Goal: Transaction & Acquisition: Book appointment/travel/reservation

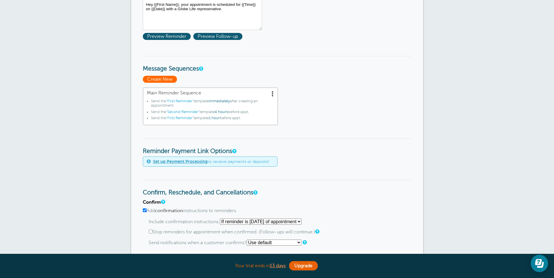
click at [150, 77] on span "Create New" at bounding box center [160, 79] width 34 height 7
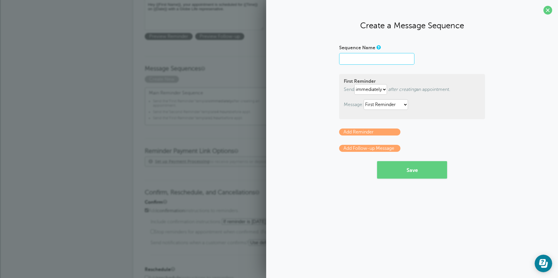
click at [373, 61] on input "Sequence Name" at bounding box center [376, 59] width 75 height 12
drag, startPoint x: 330, startPoint y: 60, endPoint x: 314, endPoint y: 66, distance: 17.3
click at [330, 60] on div "Sequence Name First Reminder Send immediately 1 2 3 4 5 6 7 8 9 10 11 12 13 14 …" at bounding box center [412, 111] width 280 height 136
click at [211, 105] on li "Send the "First Reminder" template immediately after creating an appointment." at bounding box center [214, 104] width 123 height 11
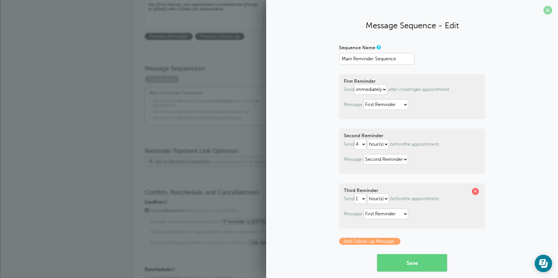
click at [543, 11] on span at bounding box center [547, 10] width 9 height 9
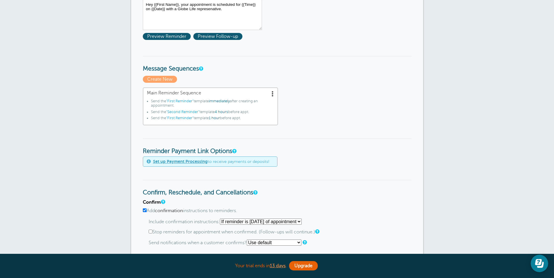
click at [273, 94] on span at bounding box center [273, 94] width 6 height 6
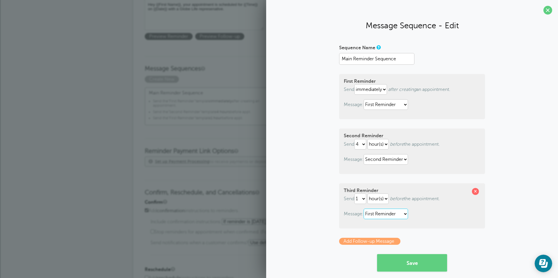
click at [376, 216] on select "First Reminder Second Reminder Third Reminder" at bounding box center [386, 214] width 44 height 11
click at [426, 208] on div "Third Reminder Send 1 2 3 4 5 6 7 8 9 10 11 12 13 14 15 16 17 18 19 20 21 22 23…" at bounding box center [412, 206] width 146 height 45
click at [397, 216] on select "First Reminder Second Reminder Third Reminder" at bounding box center [386, 214] width 44 height 11
select select "161234"
click at [364, 209] on select "First Reminder Second Reminder Third Reminder" at bounding box center [386, 214] width 44 height 11
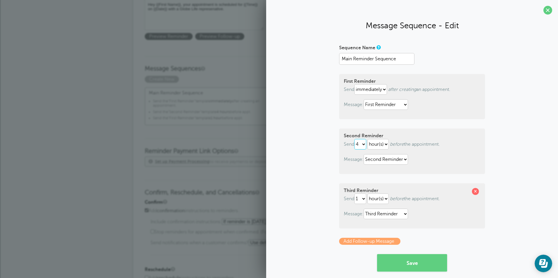
click at [359, 143] on select "1 2 3 4 5 6 7 8 9 10 11 12 13 14 15 16 17 18 19 20 21 22 23 24 25 26 27 28 29 30" at bounding box center [360, 144] width 12 height 11
click at [467, 76] on div "First Reminder Send immediately 1 2 3 4 5 6 7 8 9 10 11 12 13 14 15 16 17 18 19…" at bounding box center [412, 96] width 146 height 45
click at [421, 264] on button "Save" at bounding box center [412, 264] width 70 height 18
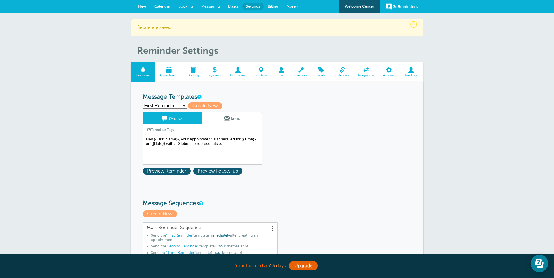
click at [174, 106] on select "First Reminder Second Reminder Third Reminder Create new..." at bounding box center [165, 106] width 44 height 6
select select "161234"
click at [143, 103] on select "First Reminder Second Reminder Third Reminder Create new..." at bounding box center [165, 106] width 44 height 6
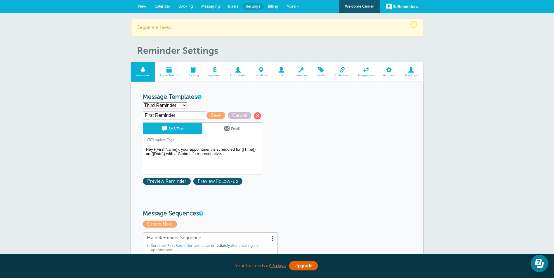
type input "Third Reminder"
type textarea "Hey {{First Name}}, looking forward to our conversation here in the next hour"
click at [180, 116] on input "Third Reminder" at bounding box center [174, 116] width 62 height 8
click at [171, 104] on select "First Reminder Second Reminder Third Reminder Create new..." at bounding box center [165, 105] width 44 height 6
select select "161233"
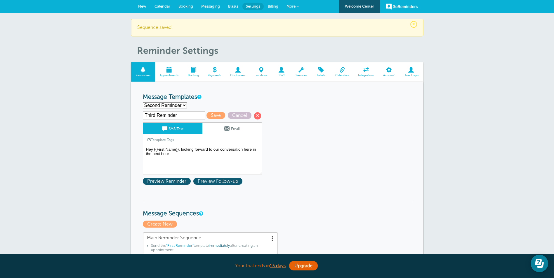
click at [143, 102] on select "First Reminder Second Reminder Third Reminder Create new..." at bounding box center [165, 105] width 44 height 6
type input "Second Reminder"
type textarea "Hi {{First Name}}, quick reminder about your appointment with a Globe Life repr…"
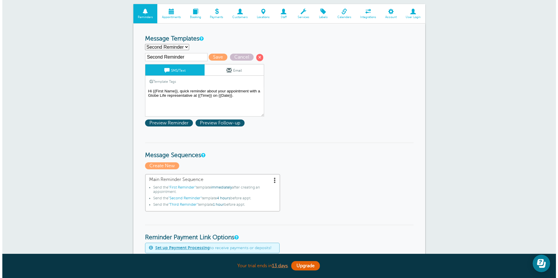
scroll to position [146, 0]
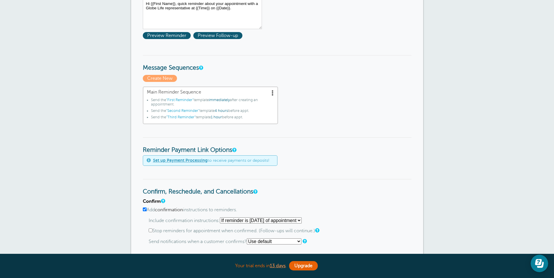
click at [259, 103] on li "Send the "First Reminder" template immediately after creating an appointment." at bounding box center [212, 103] width 123 height 11
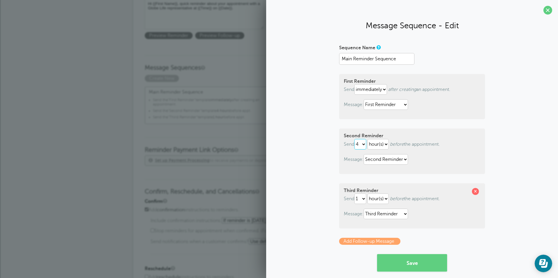
click at [360, 144] on select "1 2 3 4 5 6 7 8 9 10 11 12 13 14 15 16 17 18 19 20 21 22 23 24 25 26 27 28 29 30" at bounding box center [360, 144] width 12 height 11
click at [354, 139] on select "1 2 3 4 5 6 7 8 9 10 11 12 13 14 15 16 17 18 19 20 21 22 23 24 25 26 27 28 29 30" at bounding box center [360, 144] width 12 height 11
click at [356, 142] on select "1 2 3 4 5 6 7 8 9 10 11 12 13 14 15 16 17 18 19 20 21 22 23 24 25 26 27 28 29 30" at bounding box center [360, 144] width 12 height 11
select select "4"
click at [354, 139] on select "1 2 3 4 5 6 7 8 9 10 11 12 13 14 15 16 17 18 19 20 21 22 23 24 25 26 27 28 29 30" at bounding box center [360, 144] width 12 height 11
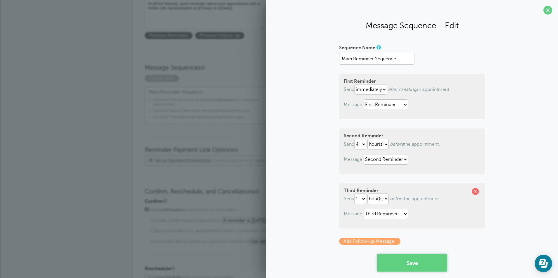
click at [406, 260] on button "Save" at bounding box center [412, 264] width 70 height 18
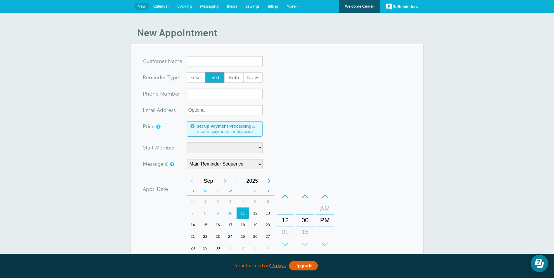
click at [216, 60] on input "x-no-autofill" at bounding box center [225, 61] width 76 height 11
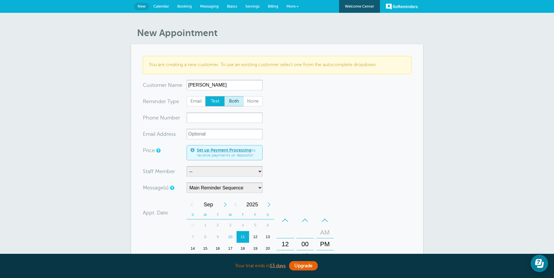
type input "Edna Jones"
drag, startPoint x: 235, startPoint y: 111, endPoint x: 234, endPoint y: 114, distance: 3.9
click at [235, 111] on form "You are creating a new customer. To use an existing customer select one from th…" at bounding box center [277, 220] width 269 height 328
click at [233, 116] on input "xxx-no-autofill" at bounding box center [225, 118] width 76 height 11
type input "2057308748"
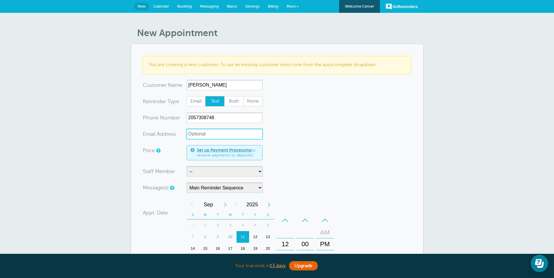
click at [230, 135] on input "xx-no-autofill" at bounding box center [225, 134] width 76 height 11
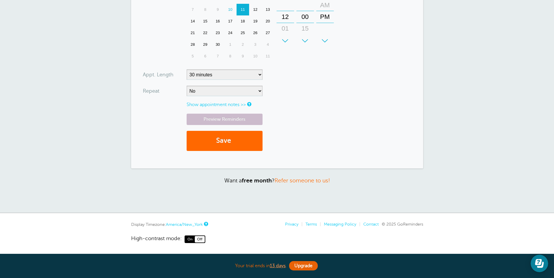
scroll to position [111, 0]
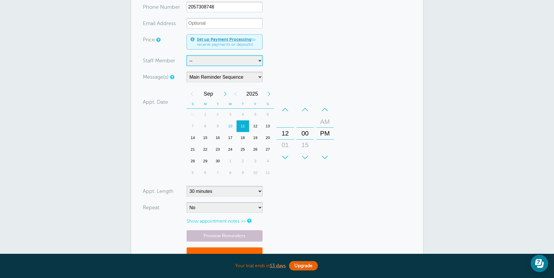
click at [215, 58] on select "-- Analeise Maggie TAYLOR PATRICK" at bounding box center [225, 60] width 76 height 11
select select "21551"
click at [187, 55] on select "-- Analeise Maggie TAYLOR PATRICK" at bounding box center [225, 60] width 76 height 11
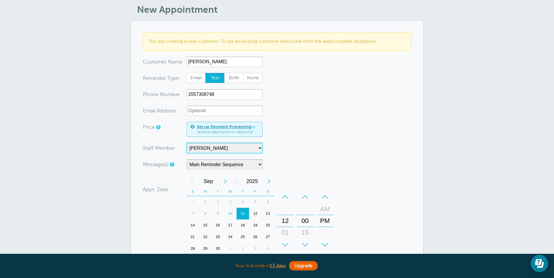
scroll to position [82, 0]
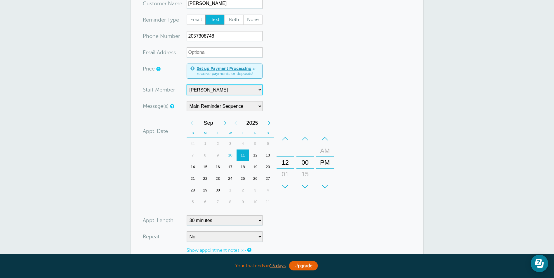
click at [245, 155] on div "11" at bounding box center [242, 156] width 13 height 12
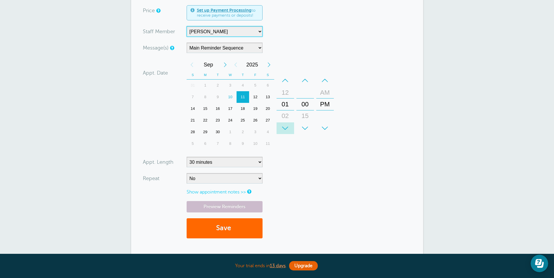
click at [286, 127] on div "+" at bounding box center [285, 129] width 18 height 12
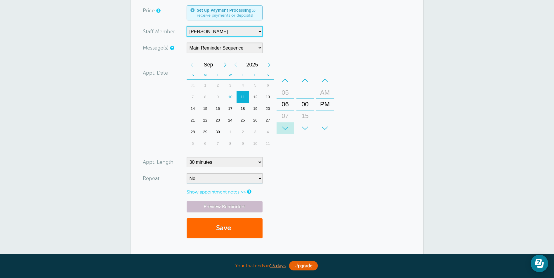
click at [286, 127] on div "+" at bounding box center [285, 129] width 18 height 12
click at [325, 126] on div "+" at bounding box center [325, 129] width 18 height 12
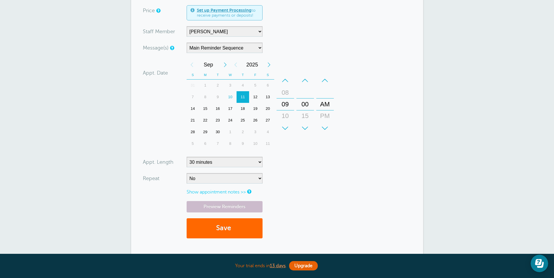
click at [315, 180] on form "You are creating a new customer. To use an existing customer select one from th…" at bounding box center [277, 80] width 269 height 328
click at [201, 159] on select "5 minutes 10 minutes 15 minutes 20 minutes 25 minutes 30 minutes 35 minutes 40 …" at bounding box center [225, 162] width 76 height 11
select select "45"
click at [187, 157] on select "5 minutes 10 minutes 15 minutes 20 minutes 25 minutes 30 minutes 35 minutes 40 …" at bounding box center [225, 162] width 76 height 11
click at [225, 204] on link "Preview Reminders" at bounding box center [225, 206] width 76 height 11
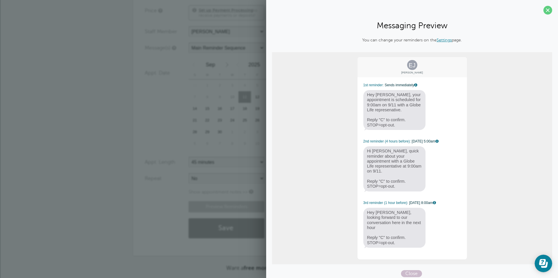
click at [125, 115] on div "New Appointment You are creating a new customer. To use an existing customer se…" at bounding box center [279, 87] width 558 height 428
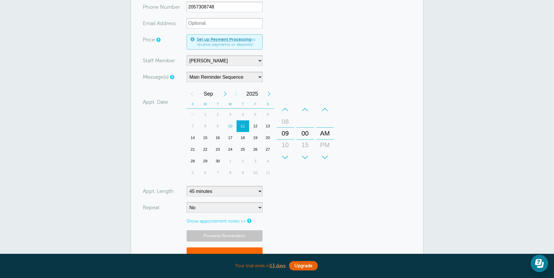
scroll to position [169, 0]
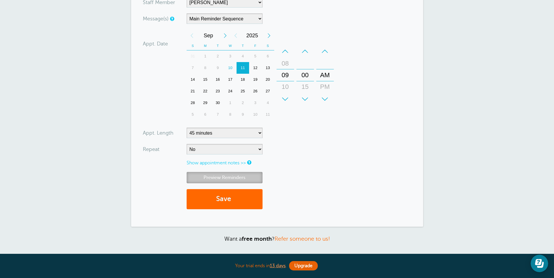
click at [236, 174] on link "Preview Reminders" at bounding box center [225, 177] width 76 height 11
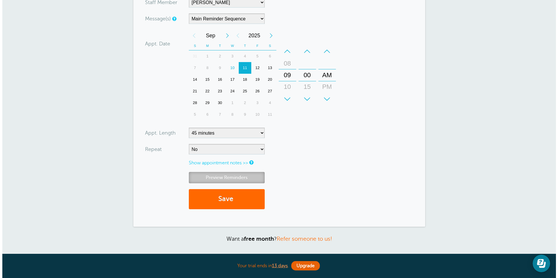
scroll to position [163, 0]
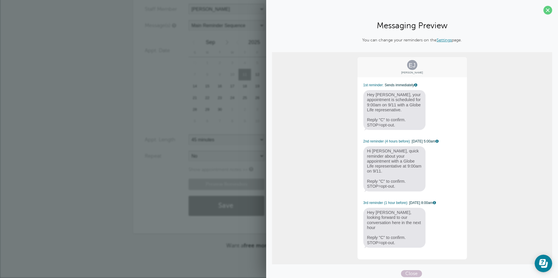
click at [442, 38] on link "Settings" at bounding box center [444, 40] width 15 height 5
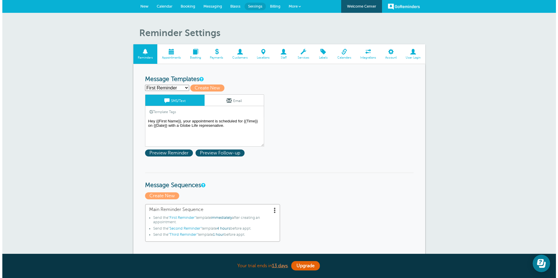
scroll to position [29, 0]
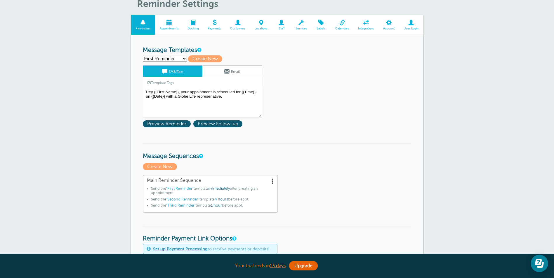
click at [274, 181] on span at bounding box center [273, 181] width 6 height 6
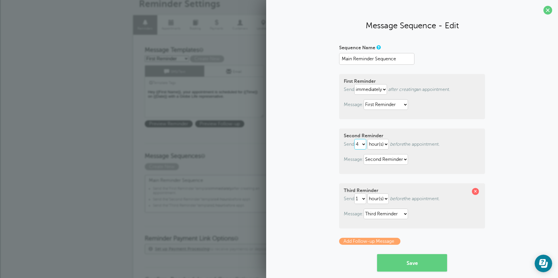
click at [360, 146] on select "1 2 3 4 5 6 7 8 9 10 11 12 13 14 15 16 17 18 19 20 21 22 23 24 25 26 27 28 29 30" at bounding box center [360, 144] width 12 height 11
click at [354, 139] on select "1 2 3 4 5 6 7 8 9 10 11 12 13 14 15 16 17 18 19 20 21 22 23 24 25 26 27 28 29 30" at bounding box center [360, 144] width 12 height 11
click at [474, 192] on span at bounding box center [475, 191] width 7 height 7
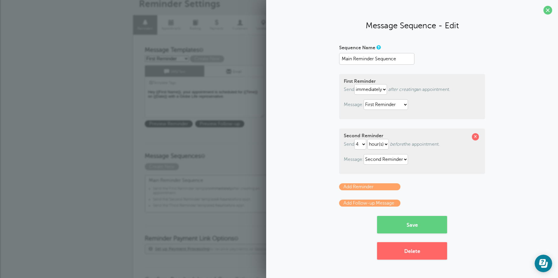
click at [355, 143] on p "Send 1 2 3 4 5 6 7 8 9 10 11 12 13 14 15 16 17 18 19 20 21 22 23 24 25 26 27 28…" at bounding box center [412, 144] width 137 height 11
click at [359, 145] on select "1 2 3 4 5 6 7 8 9 10 11 12 13 14 15 16 17 18 19 20 21 22 23 24 25 26 27 28 29 30" at bounding box center [360, 144] width 12 height 11
select select "1"
click at [356, 139] on select "1 2 3 4 5 6 7 8 9 10 11 12 13 14 15 16 17 18 19 20 21 22 23 24 25 26 27 28 29 30" at bounding box center [360, 144] width 12 height 11
click at [407, 224] on button "Save" at bounding box center [412, 225] width 70 height 18
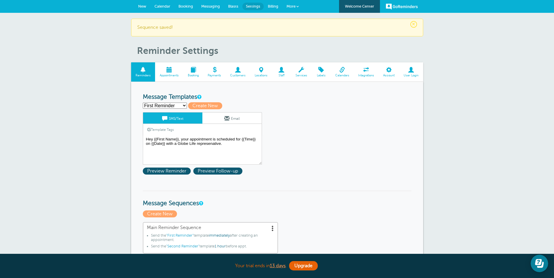
click at [177, 109] on select "First Reminder Second Reminder Third Reminder Create new..." at bounding box center [165, 106] width 44 height 6
select select "161233"
click at [143, 103] on select "First Reminder Second Reminder Third Reminder Create new..." at bounding box center [165, 106] width 44 height 6
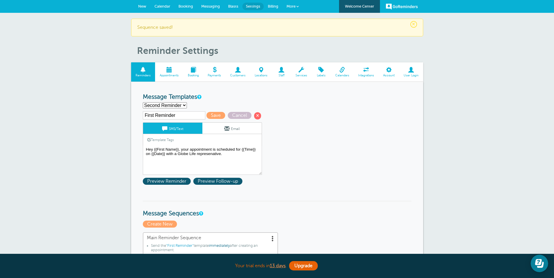
type input "Second Reminder"
type textarea "Hi {{First Name}}, quick reminder about your appointment with a Globe Life repr…"
click at [218, 116] on span "Save" at bounding box center [215, 115] width 19 height 7
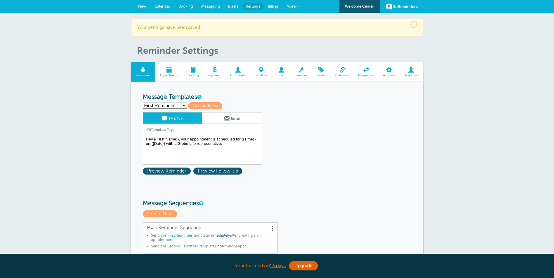
click at [143, 6] on span "New" at bounding box center [142, 6] width 8 height 4
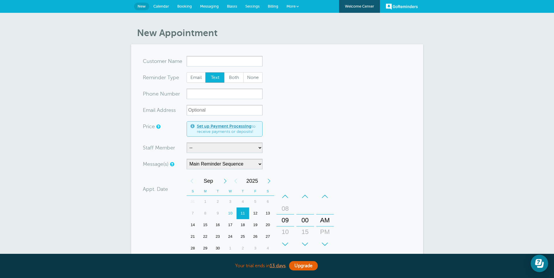
click at [218, 62] on input "x-no-autofill" at bounding box center [225, 61] width 76 height 11
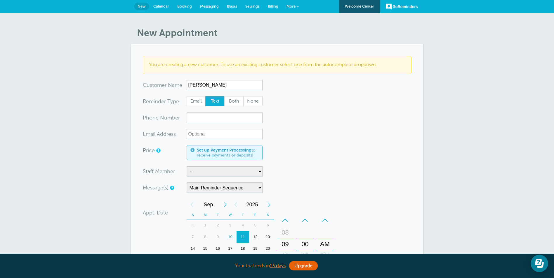
type input "[PERSON_NAME]"
click at [224, 116] on input "xxx-no-autofill" at bounding box center [225, 118] width 76 height 11
type input "2057308748"
click at [201, 172] on select "-- Analeise [PERSON_NAME] [PERSON_NAME]" at bounding box center [225, 171] width 76 height 11
select select "21551"
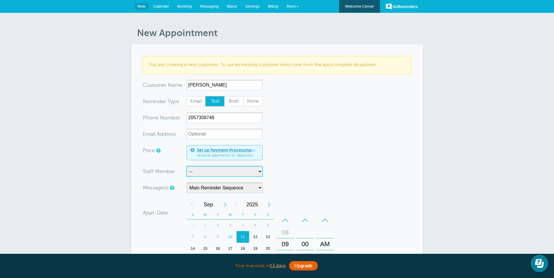
click at [187, 166] on select "-- Analeise [PERSON_NAME] [PERSON_NAME]" at bounding box center [225, 171] width 76 height 11
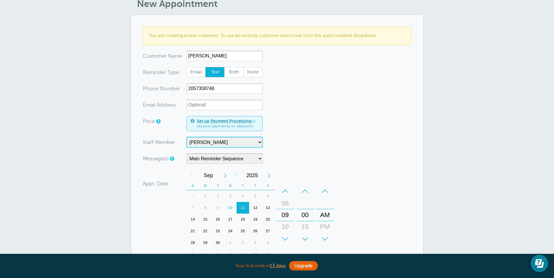
scroll to position [58, 0]
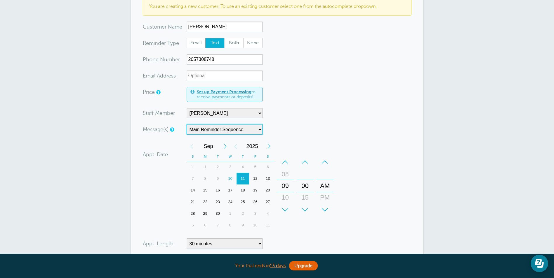
click at [227, 130] on select "Main Reminder Sequence" at bounding box center [225, 129] width 76 height 11
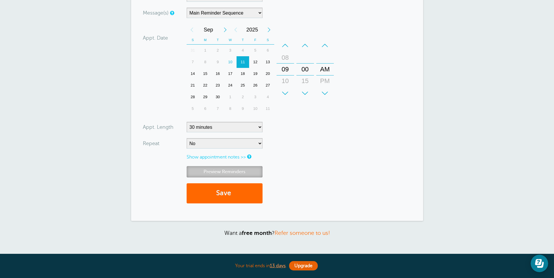
click at [229, 172] on link "Preview Reminders" at bounding box center [225, 171] width 76 height 11
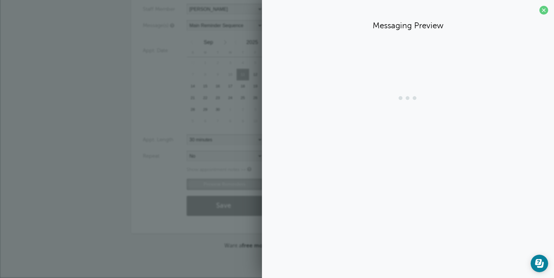
scroll to position [163, 0]
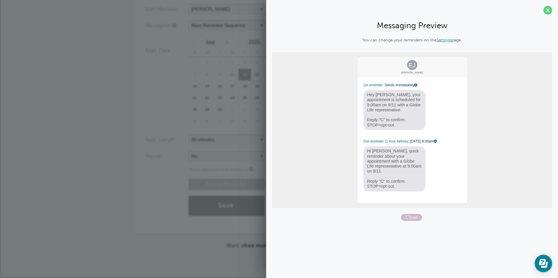
click at [168, 126] on div "Appt. Date [DATE] 09:00 Calendar Time + – Month January February March April Ma…" at bounding box center [241, 82] width 193 height 92
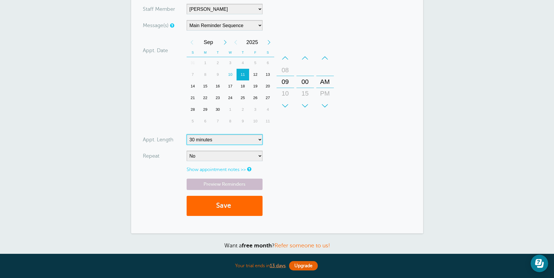
click at [205, 140] on select "5 minutes 10 minutes 15 minutes 20 minutes 25 minutes 30 minutes 35 minutes 40 …" at bounding box center [225, 140] width 76 height 11
select select "45"
click at [187, 135] on select "5 minutes 10 minutes 15 minutes 20 minutes 25 minutes 30 minutes 35 minutes 40 …" at bounding box center [225, 140] width 76 height 11
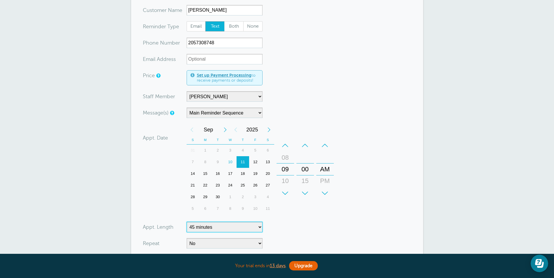
scroll to position [221, 0]
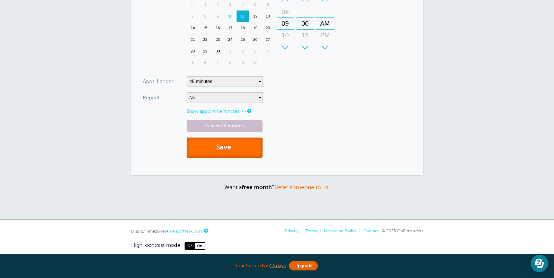
click at [236, 146] on button "Save" at bounding box center [225, 148] width 76 height 20
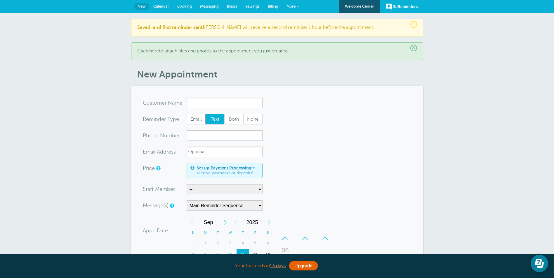
click at [290, 27] on p "Saved, and first reminder sent! Edna will receive a second reminder 1 hour befo…" at bounding box center [277, 28] width 280 height 6
click at [161, 7] on span "Calendar" at bounding box center [161, 6] width 16 height 4
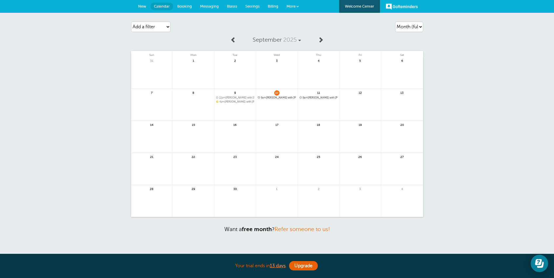
click at [462, 95] on div "Agenda Day Week Month (full view) Month (condensed) Add a filter Customer Searc…" at bounding box center [277, 137] width 554 height 249
